Goal: Information Seeking & Learning: Understand process/instructions

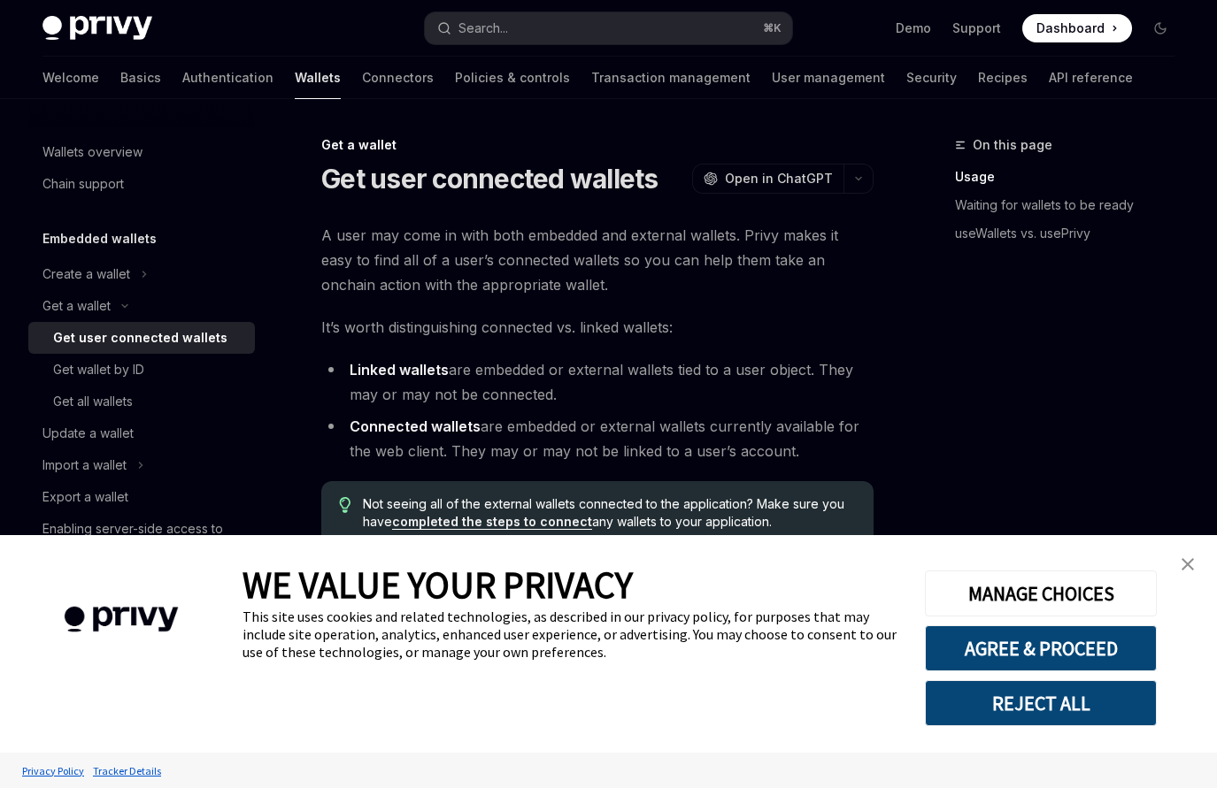
click at [1186, 561] on img "close banner" at bounding box center [1187, 564] width 12 height 12
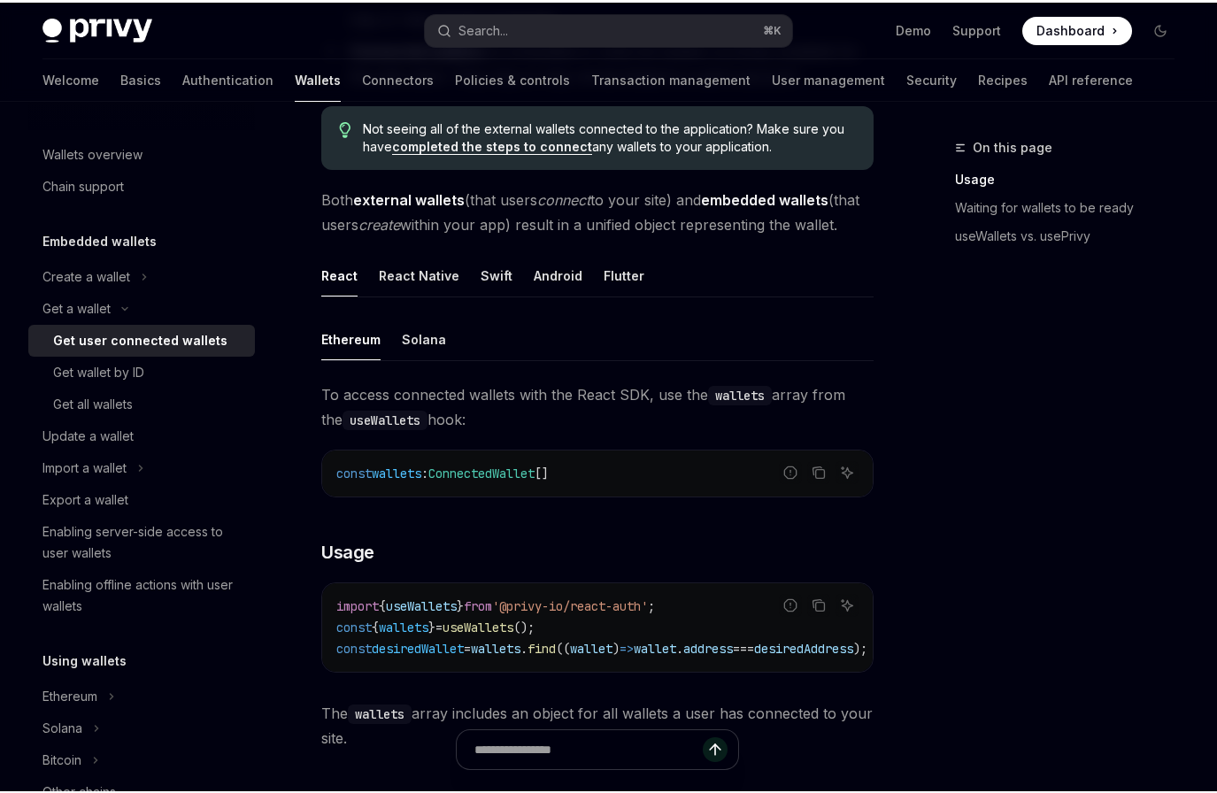
scroll to position [386, 0]
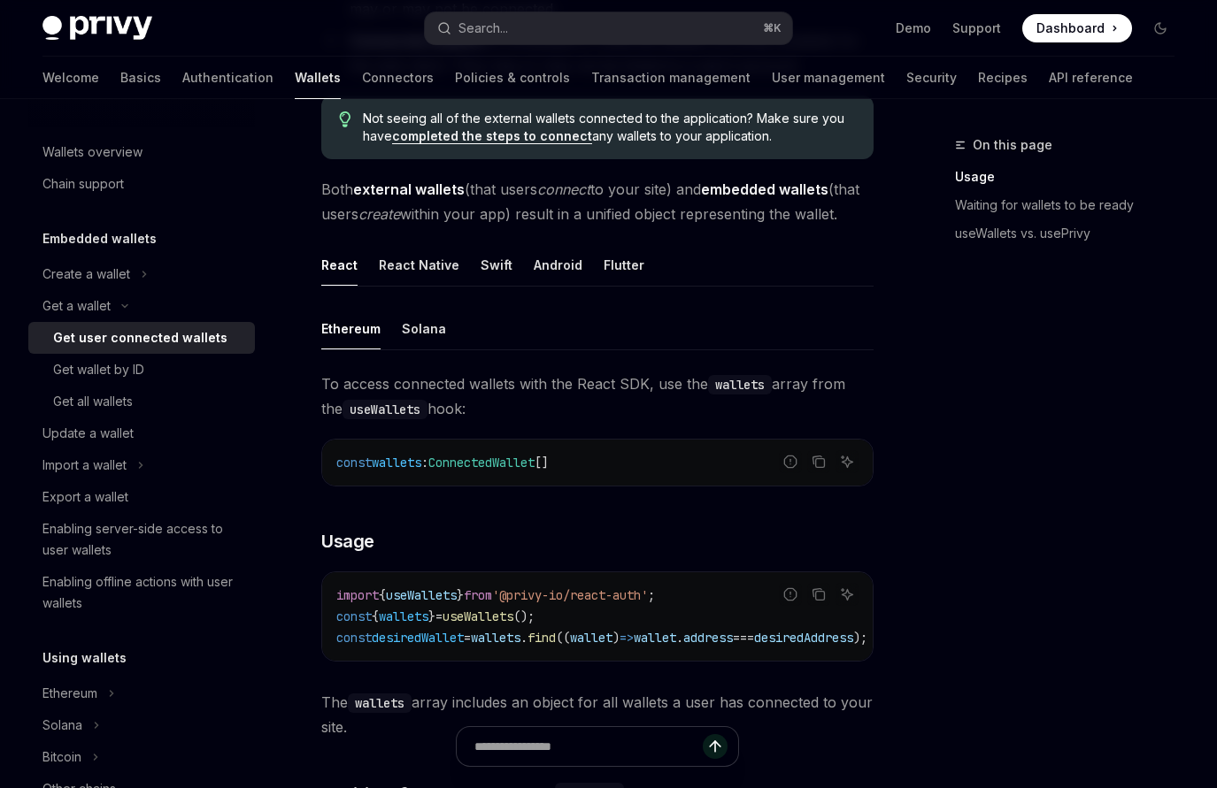
type textarea "*"
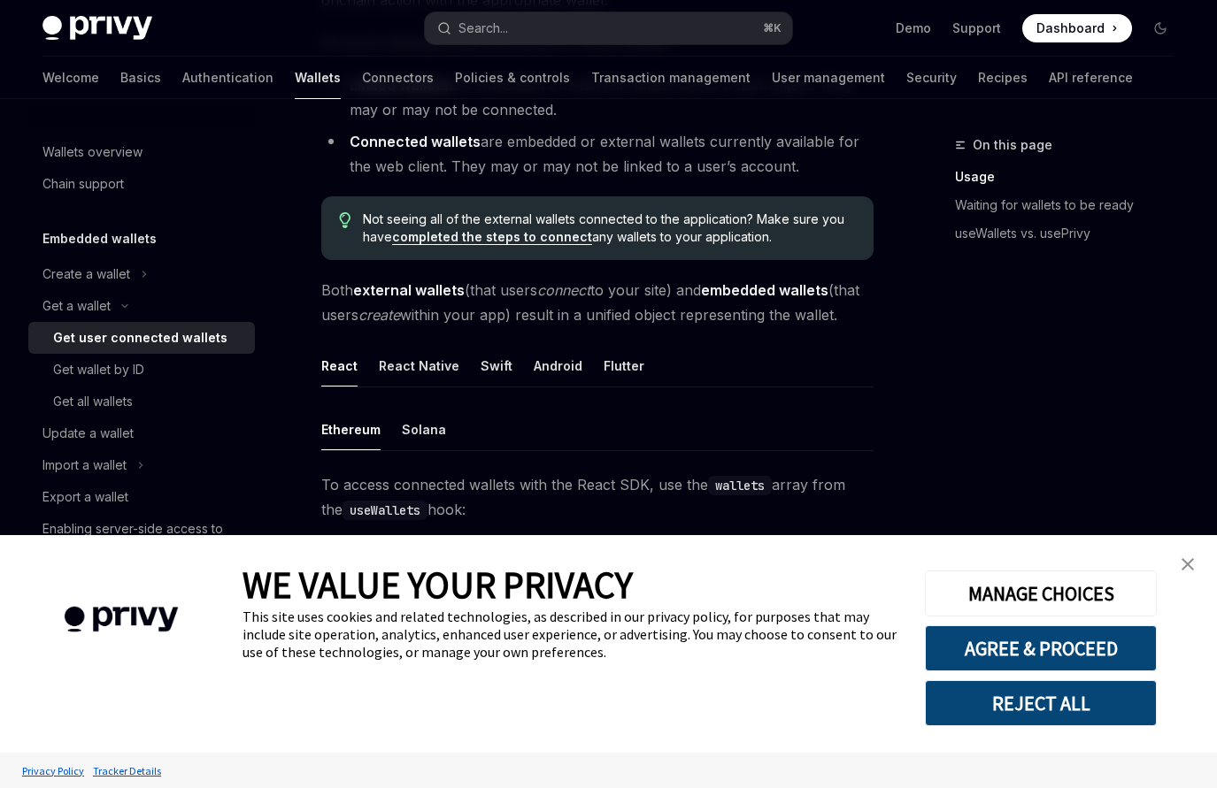
scroll to position [319, 0]
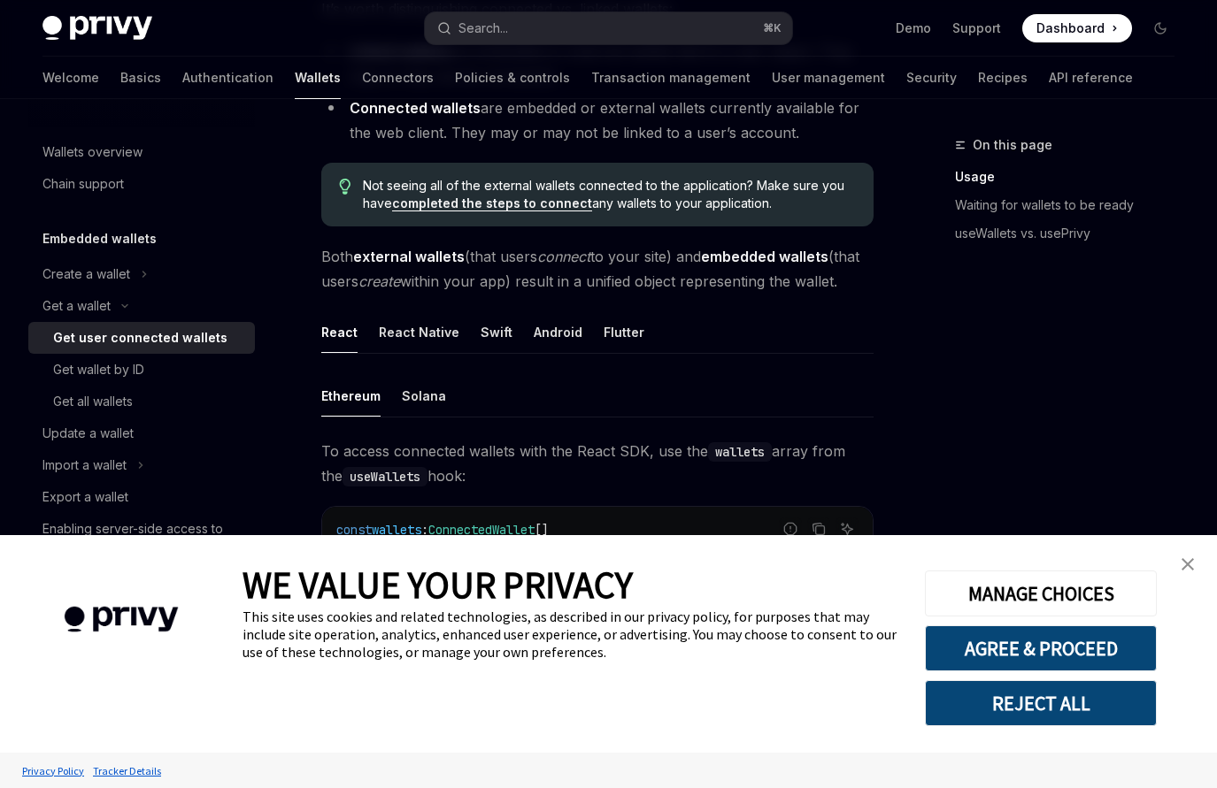
click at [1168, 568] on div "MANAGE CHOICES AGREE & PROCEED REJECT ALL" at bounding box center [1039, 644] width 283 height 218
click at [1180, 566] on link "close banner" at bounding box center [1187, 564] width 35 height 35
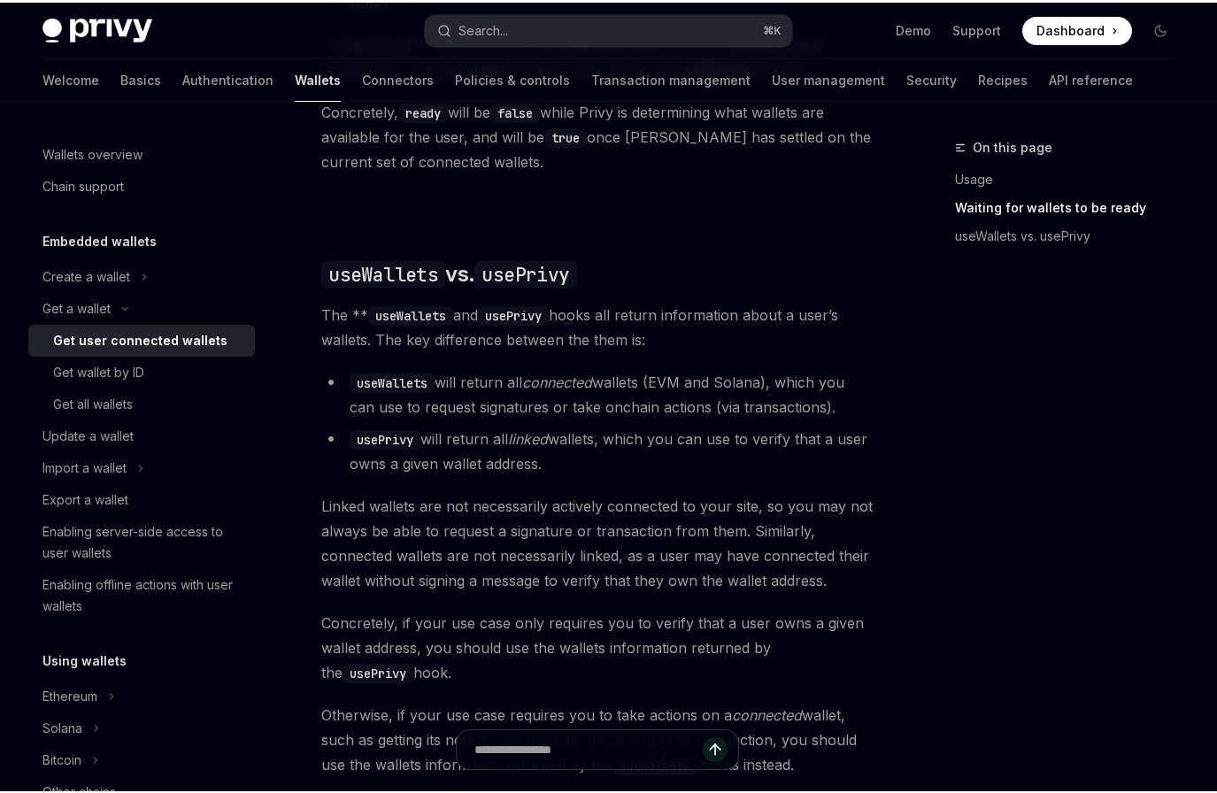
scroll to position [1419, 0]
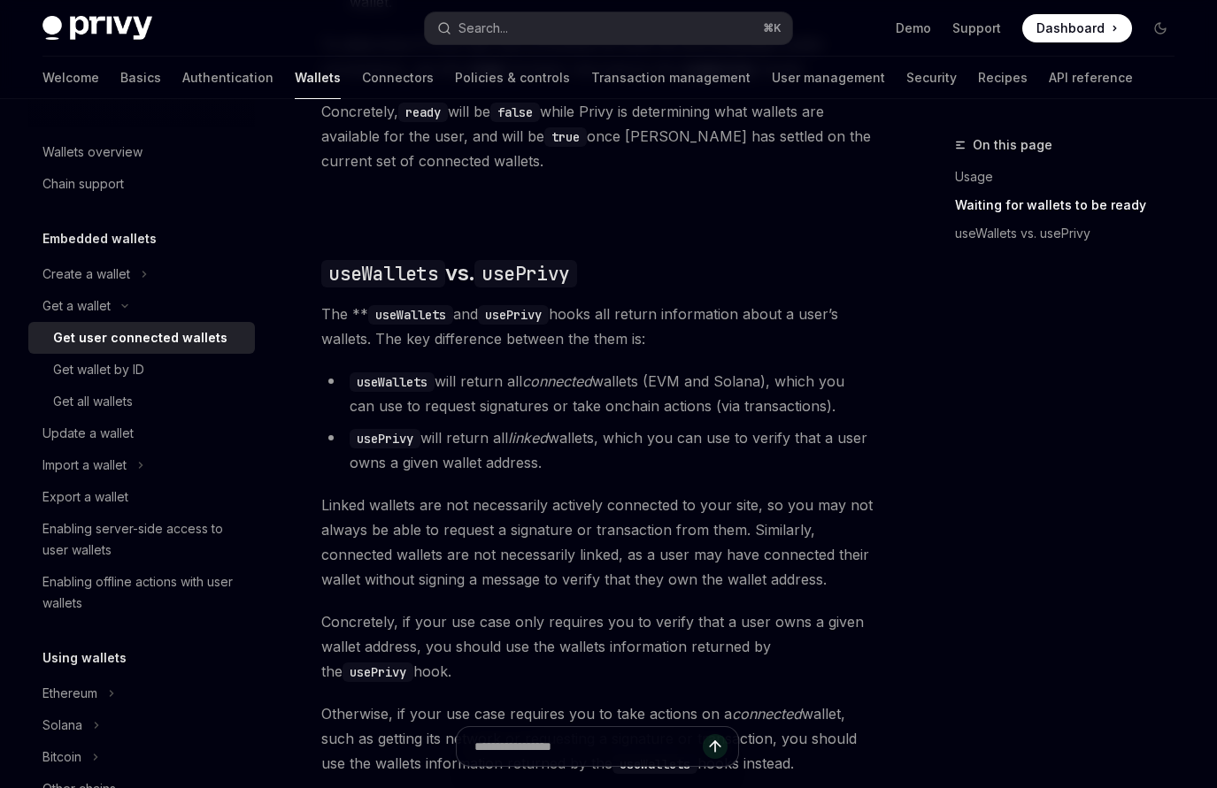
drag, startPoint x: 564, startPoint y: 501, endPoint x: 349, endPoint y: 470, distance: 217.2
click at [349, 470] on li "usePrivy will return all linked wallets, which you can use to verify that a use…" at bounding box center [597, 451] width 552 height 50
click at [572, 475] on li "usePrivy will return all linked wallets, which you can use to verify that a use…" at bounding box center [597, 451] width 552 height 50
drag, startPoint x: 576, startPoint y: 496, endPoint x: 311, endPoint y: 351, distance: 301.7
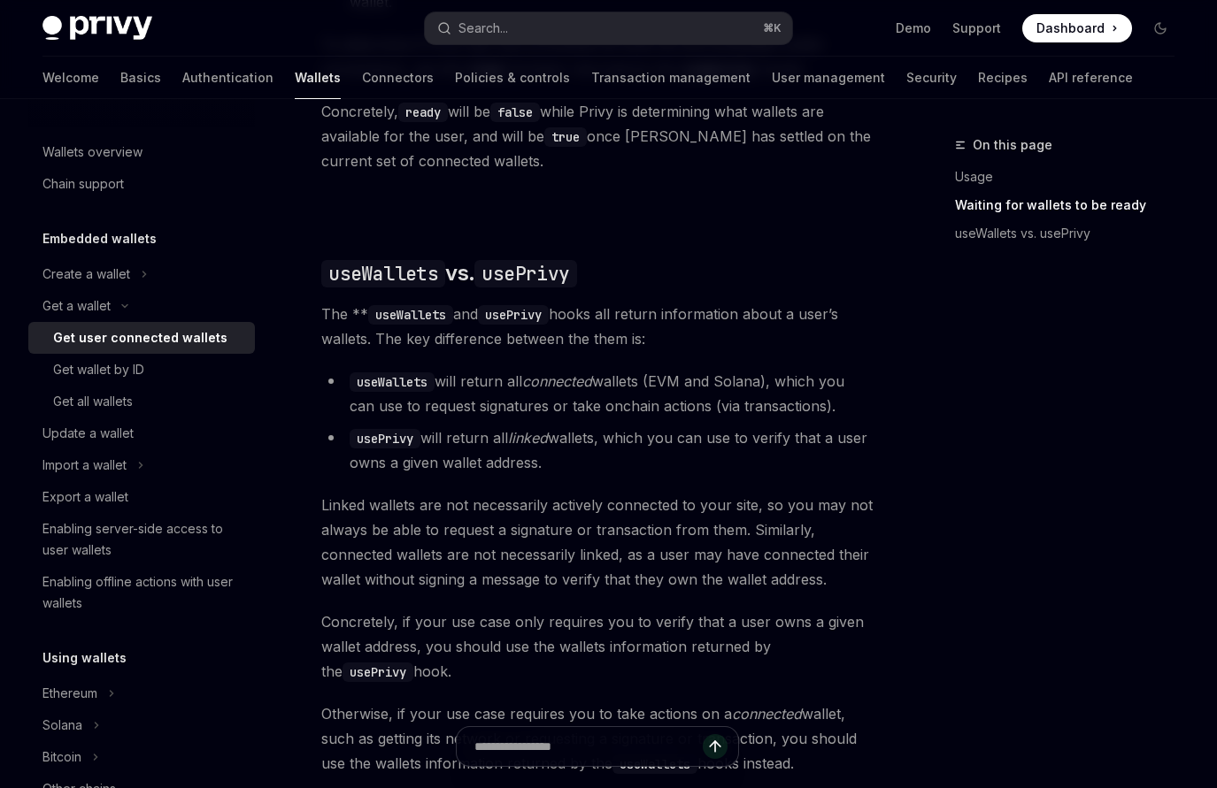
copy div "The ** useWallets and usePrivy hooks all return information about a user’s wall…"
type textarea "*"
